Goal: Navigation & Orientation: Find specific page/section

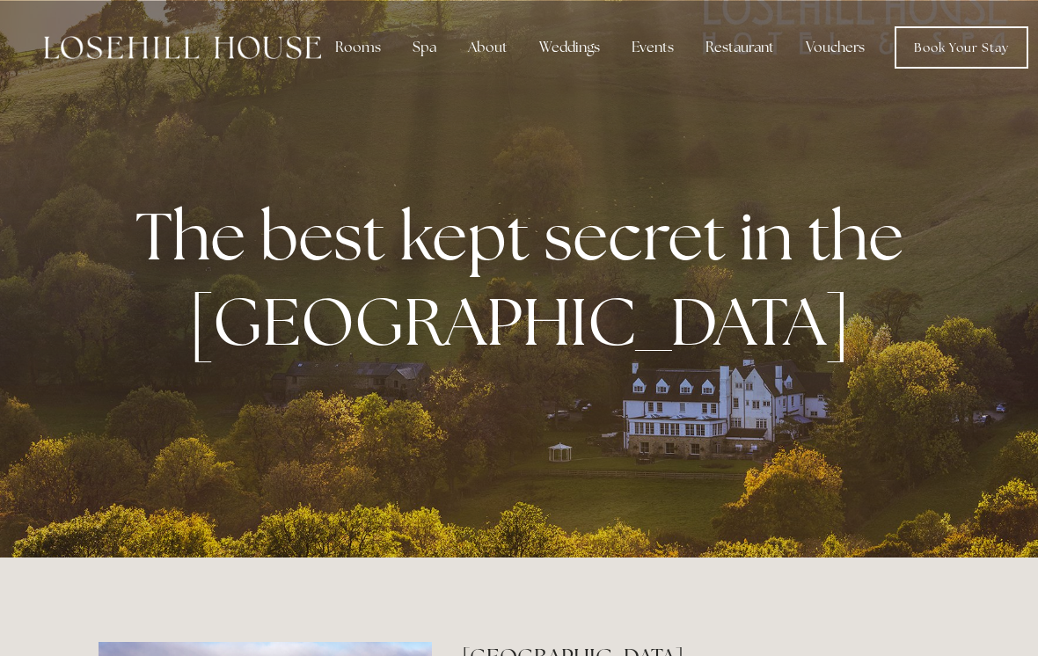
click at [844, 40] on link "Vouchers" at bounding box center [835, 47] width 87 height 35
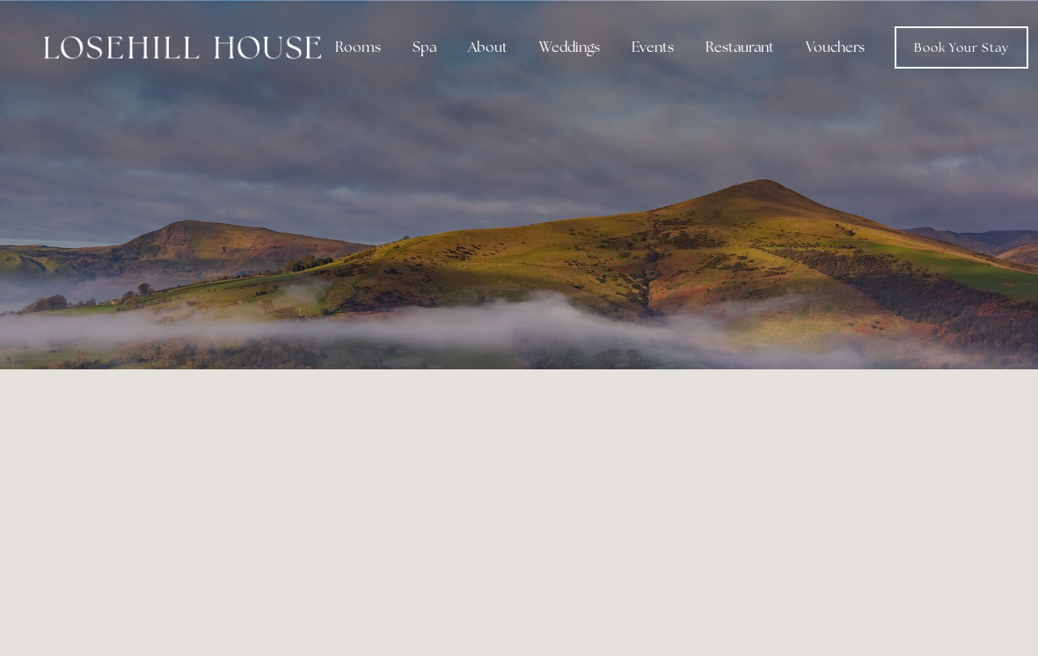
click at [748, 46] on div "Restaurant" at bounding box center [740, 47] width 97 height 35
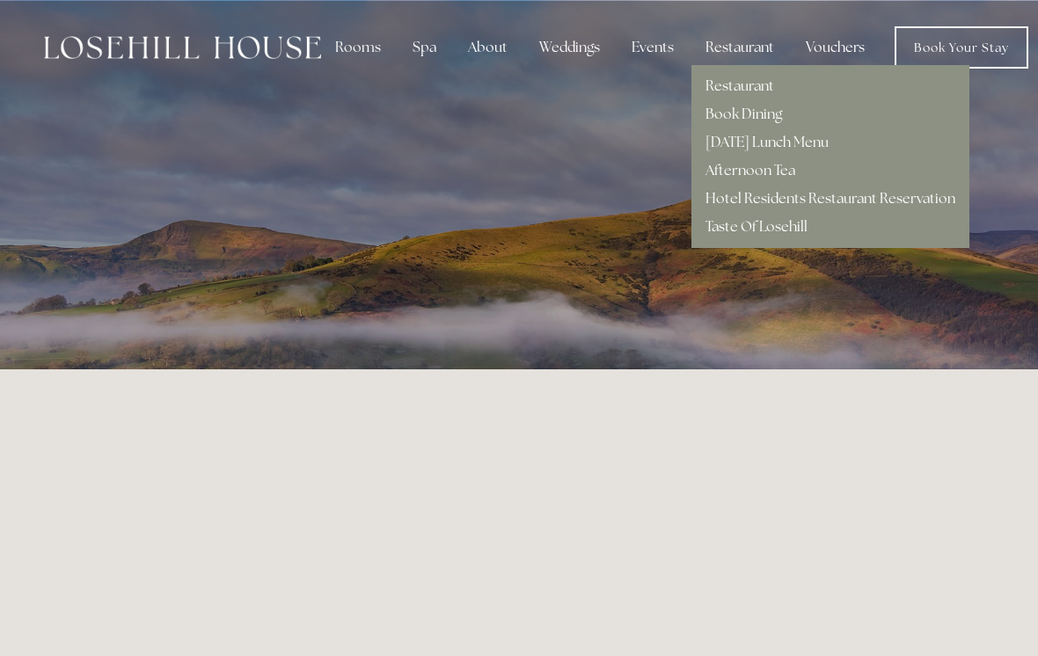
click at [765, 174] on link "Afternoon Tea" at bounding box center [751, 170] width 90 height 18
